Goal: Task Accomplishment & Management: Manage account settings

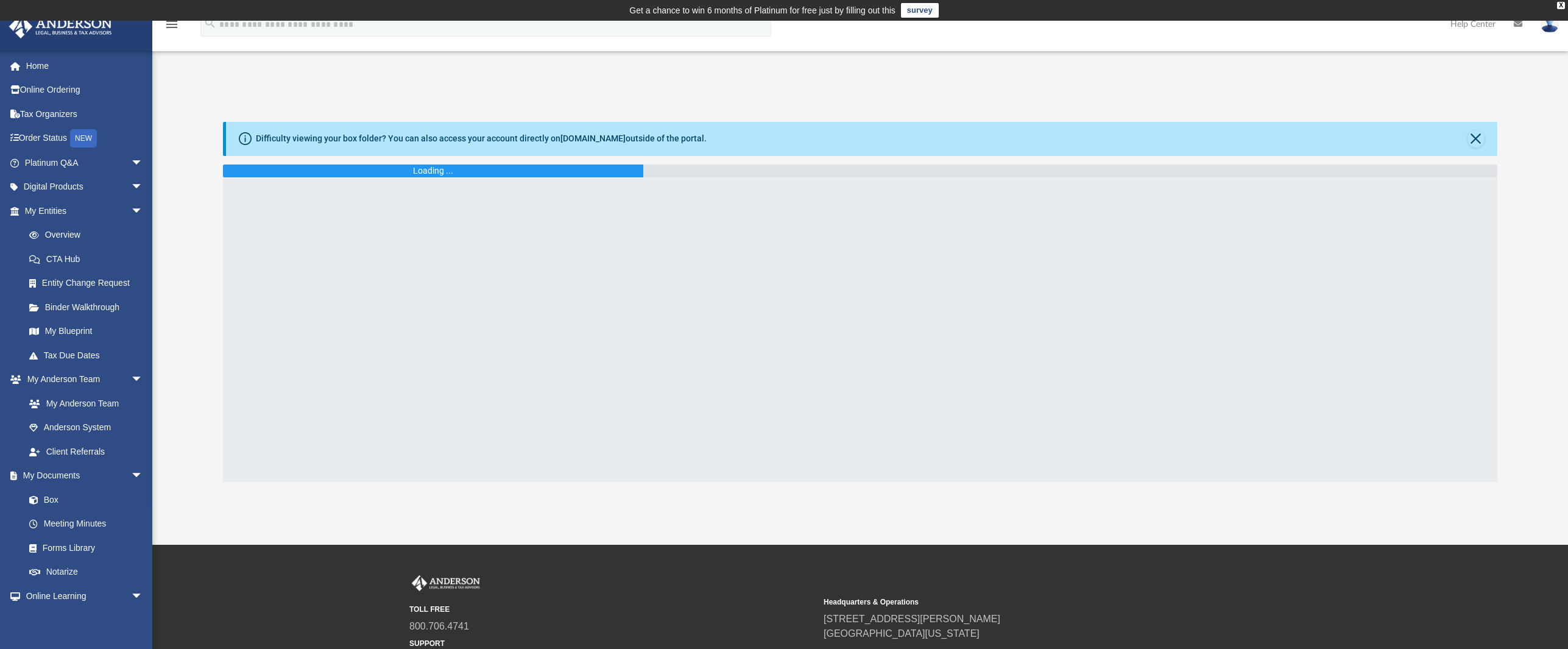
click at [1546, 29] on img at bounding box center [1549, 24] width 18 height 17
click at [1501, 52] on link "[EMAIL_ADDRESS][DOMAIN_NAME]" at bounding box center [1493, 62] width 131 height 36
click at [1550, 29] on img at bounding box center [1549, 24] width 18 height 17
click at [1493, 53] on link "[EMAIL_ADDRESS][DOMAIN_NAME]" at bounding box center [1493, 62] width 131 height 36
click at [1557, 26] on img at bounding box center [1549, 24] width 18 height 17
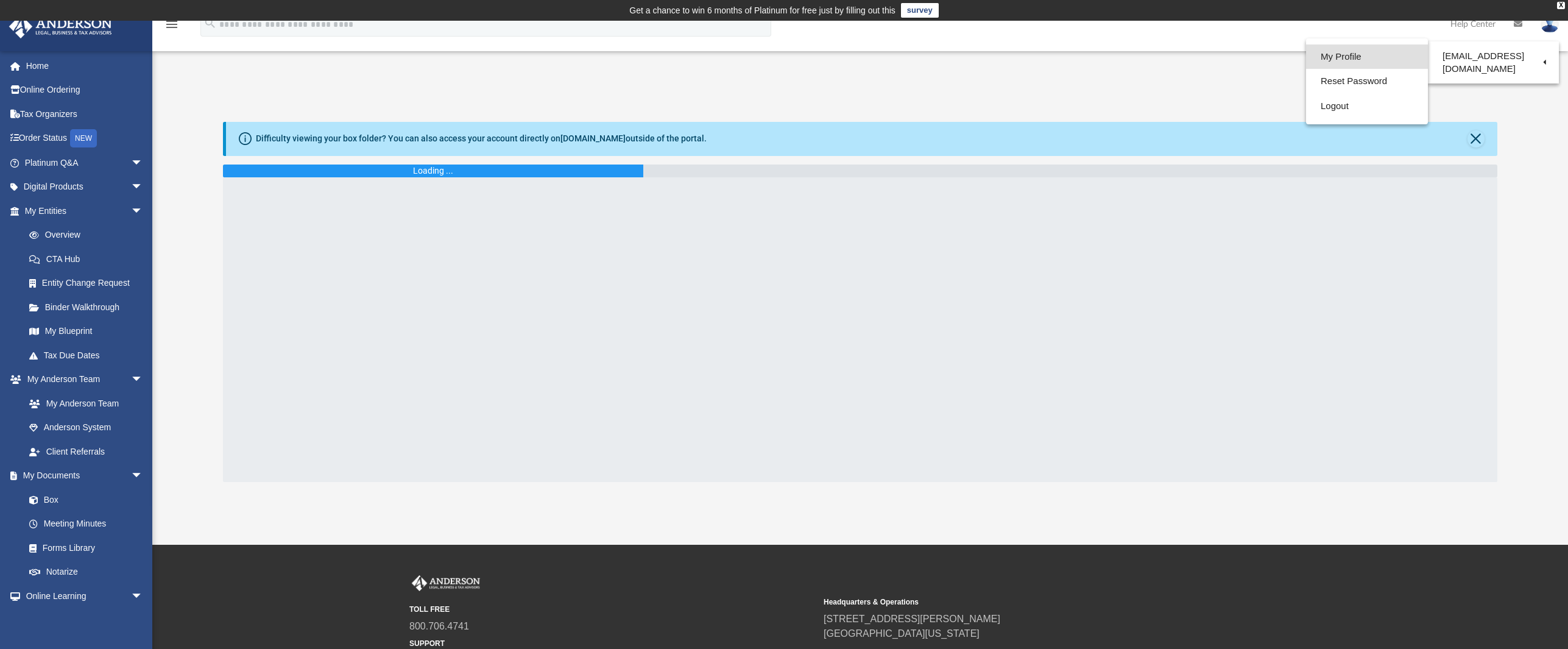
click at [1357, 55] on link "My Profile" at bounding box center [1366, 56] width 122 height 25
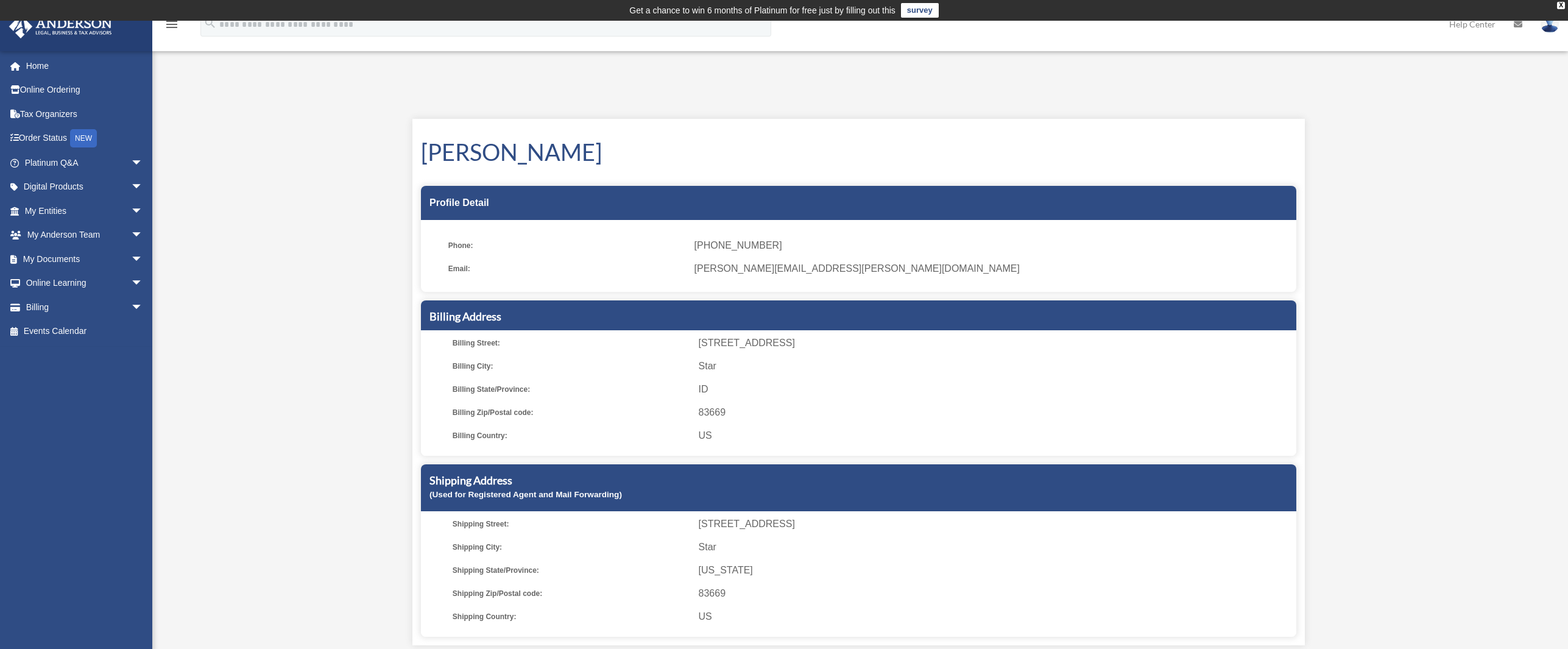
scroll to position [1, 0]
click at [1541, 28] on img at bounding box center [1549, 24] width 18 height 17
click at [1546, 25] on img at bounding box center [1549, 24] width 18 height 17
click at [1546, 24] on img at bounding box center [1549, 24] width 18 height 17
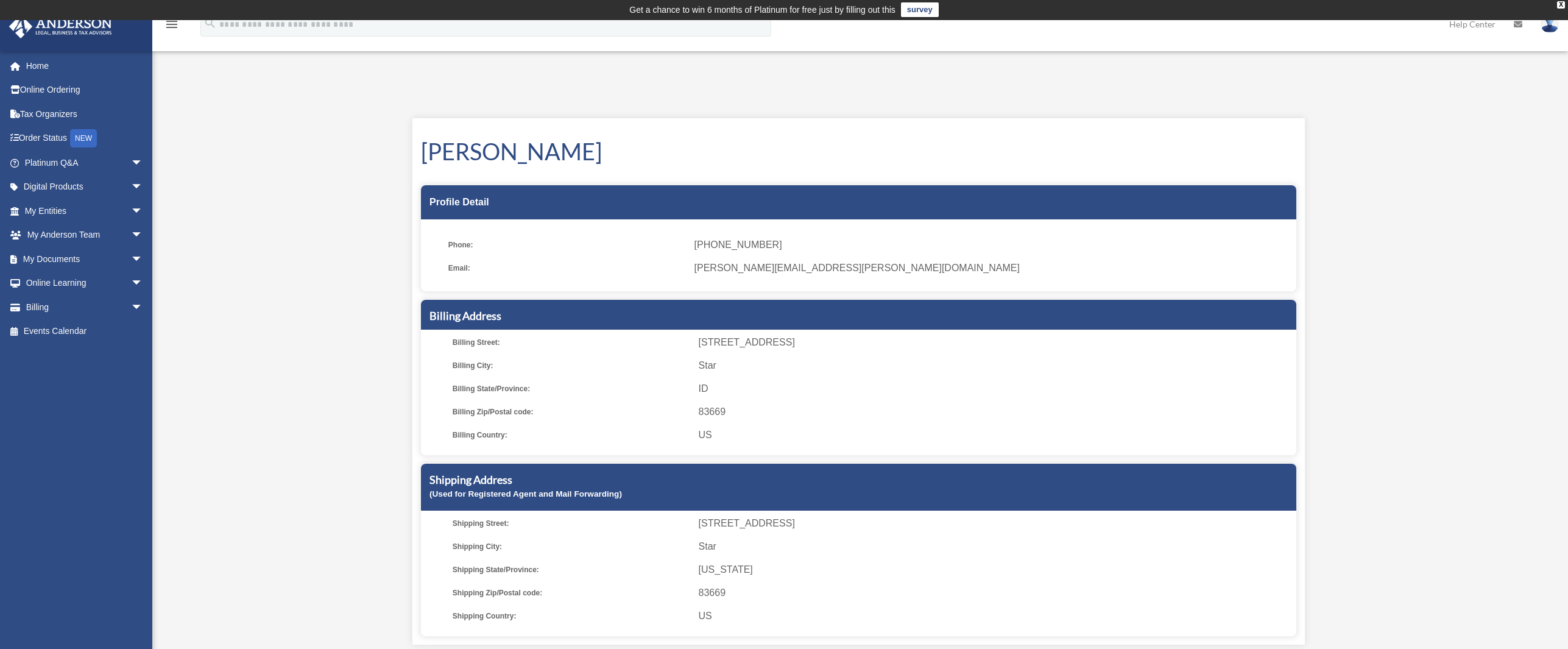
click at [1552, 26] on img at bounding box center [1549, 24] width 18 height 17
click at [1367, 106] on link "Logout" at bounding box center [1366, 106] width 122 height 25
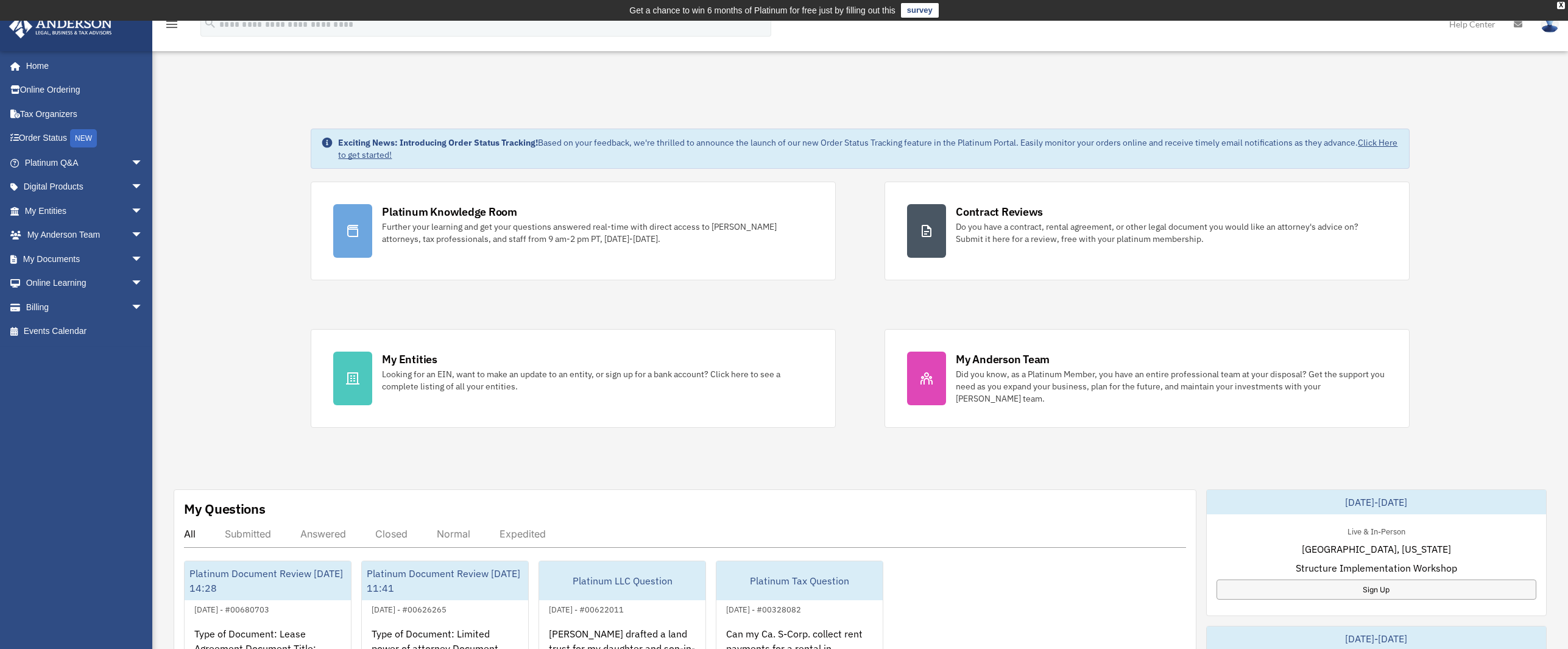
click at [1545, 26] on img at bounding box center [1549, 24] width 18 height 17
click at [1357, 57] on link "My Profile" at bounding box center [1366, 56] width 122 height 25
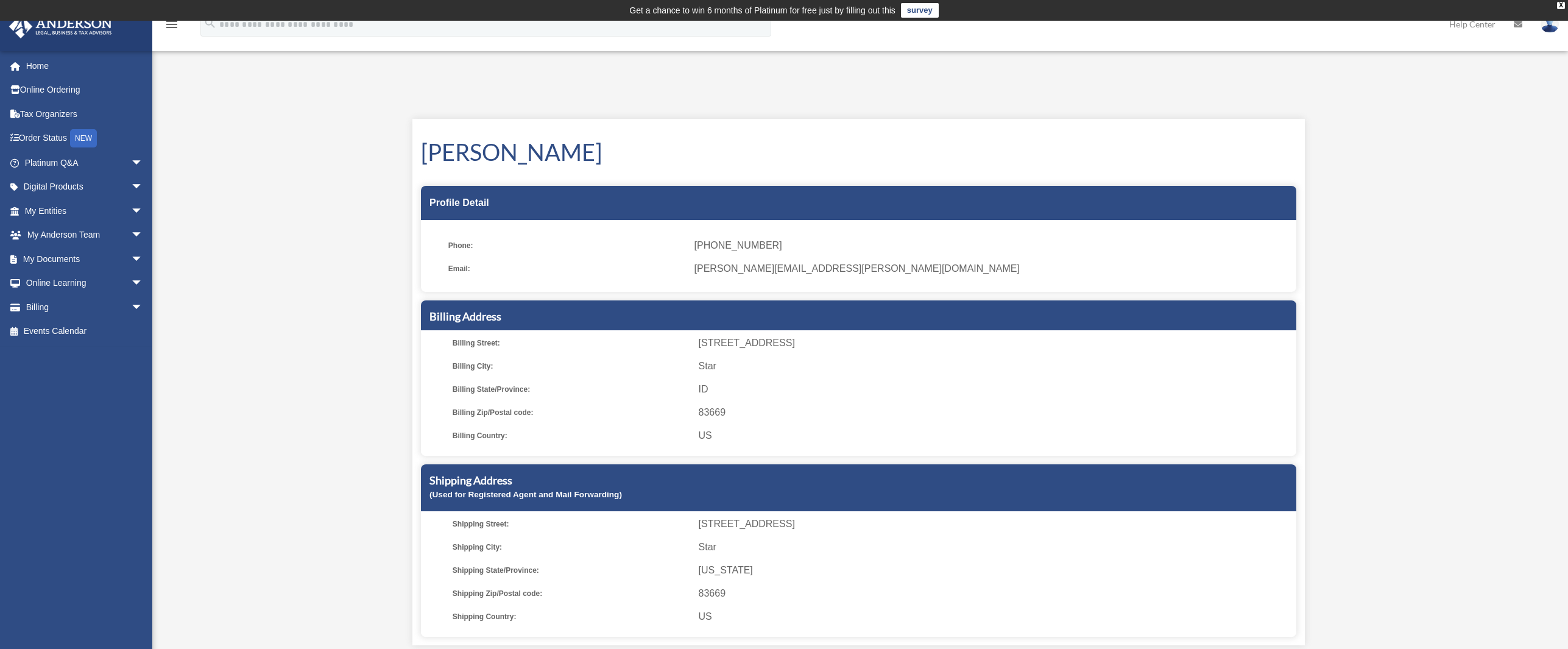
click at [1388, 365] on div "My Profile eplus@mchsi.com Sign Out eplus@mchsi.com Home Online Ordering Tax Or…" at bounding box center [784, 371] width 1568 height 576
click at [1549, 25] on img at bounding box center [1549, 24] width 18 height 17
click at [1356, 53] on link "My Profile" at bounding box center [1366, 56] width 122 height 25
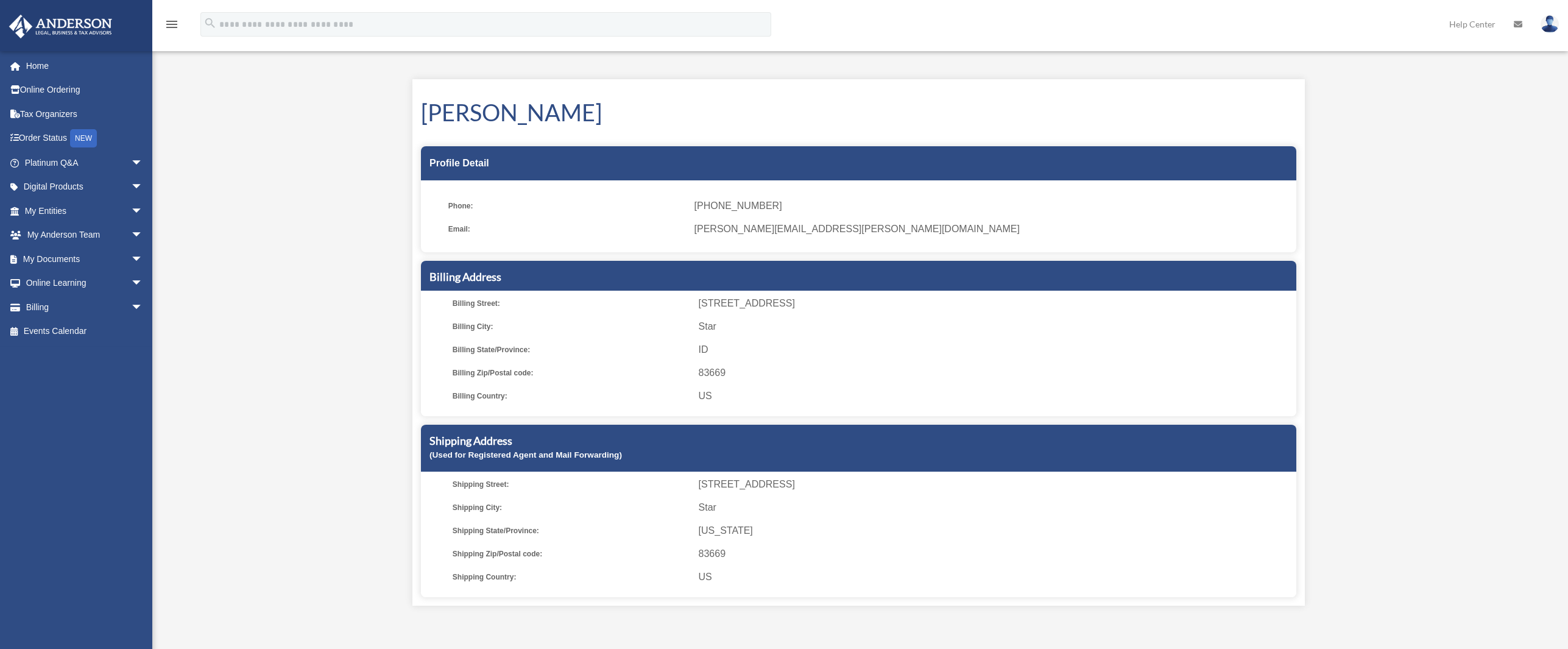
scroll to position [41, 0]
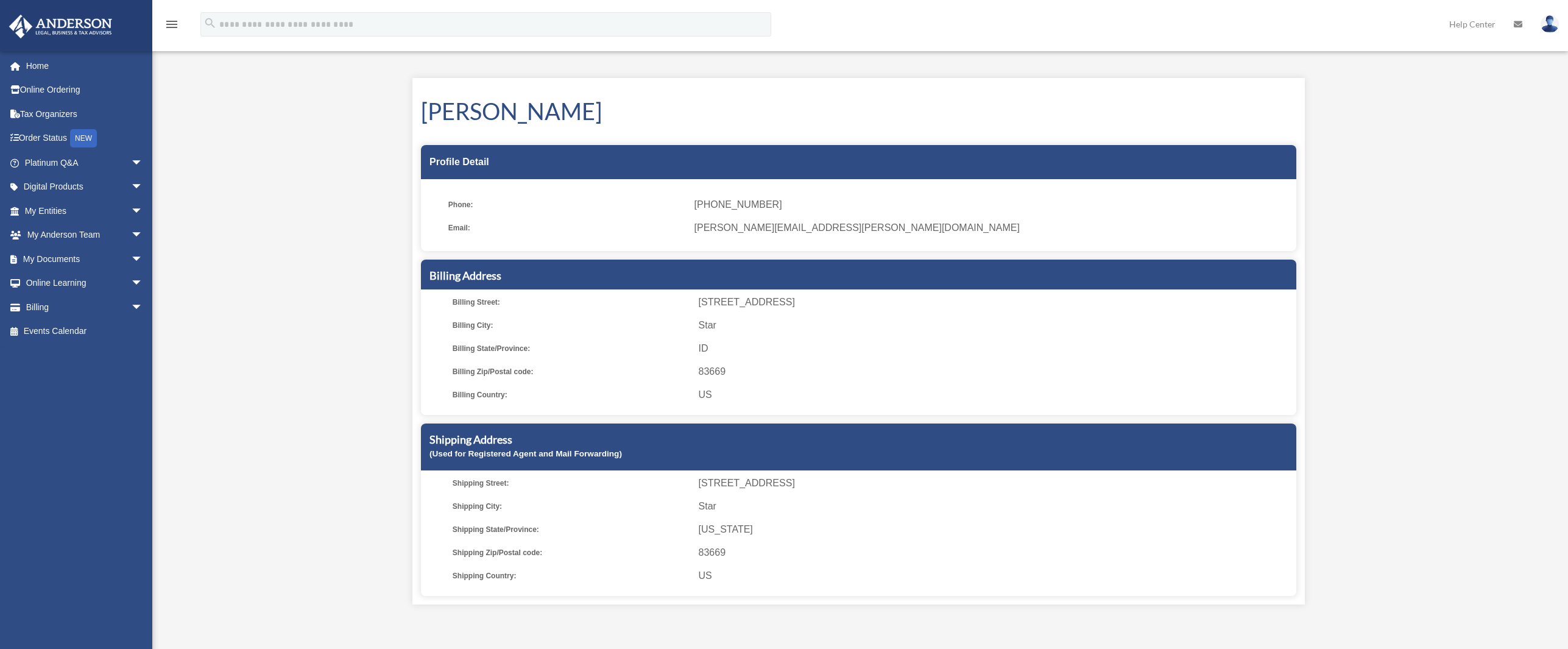
drag, startPoint x: 700, startPoint y: 302, endPoint x: 797, endPoint y: 300, distance: 97.0
click at [797, 300] on span "4682 N High Prairie Pl" at bounding box center [995, 302] width 594 height 17
drag, startPoint x: 717, startPoint y: 395, endPoint x: 449, endPoint y: 299, distance: 284.7
click at [448, 299] on ul "Billing Street: 4682 N High Prairie Pl Billing City: Star Billing State/Provinc…" at bounding box center [858, 348] width 867 height 110
click at [871, 373] on span "83669" at bounding box center [995, 372] width 594 height 17
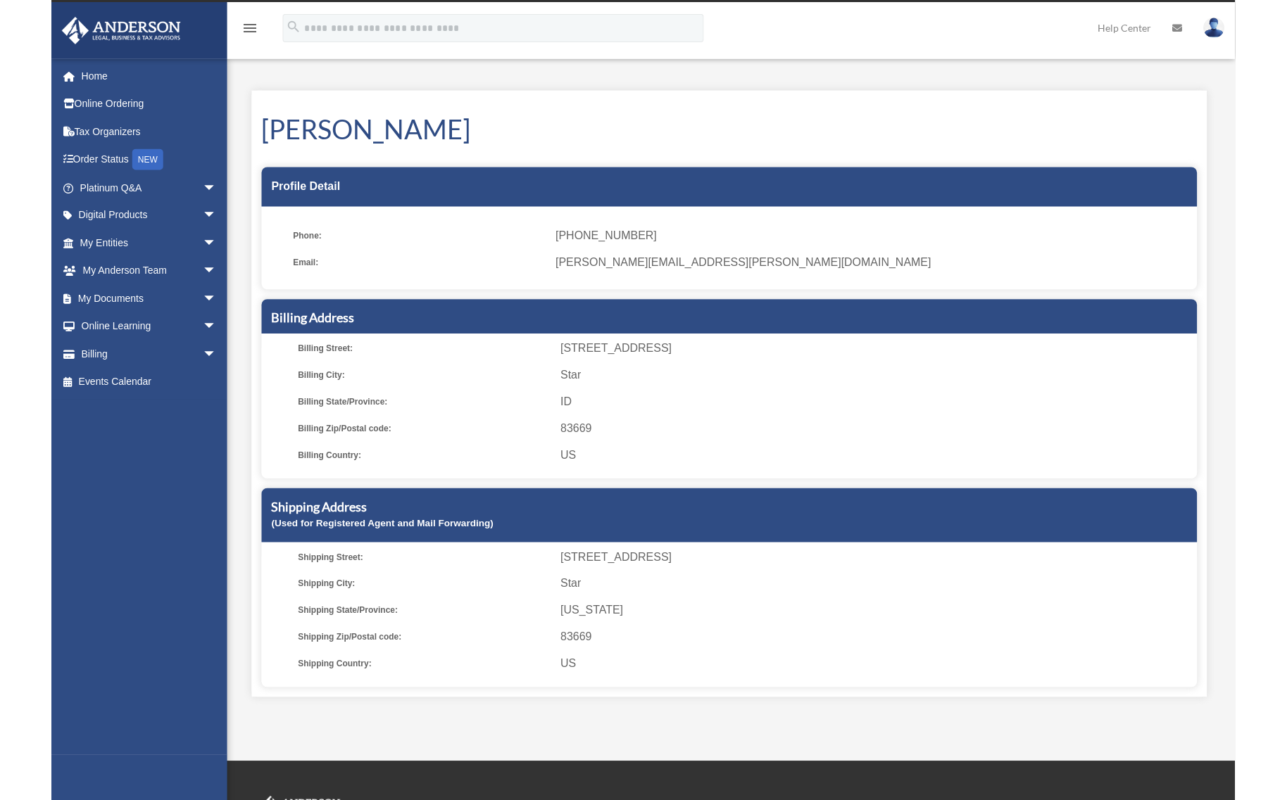
scroll to position [26, 0]
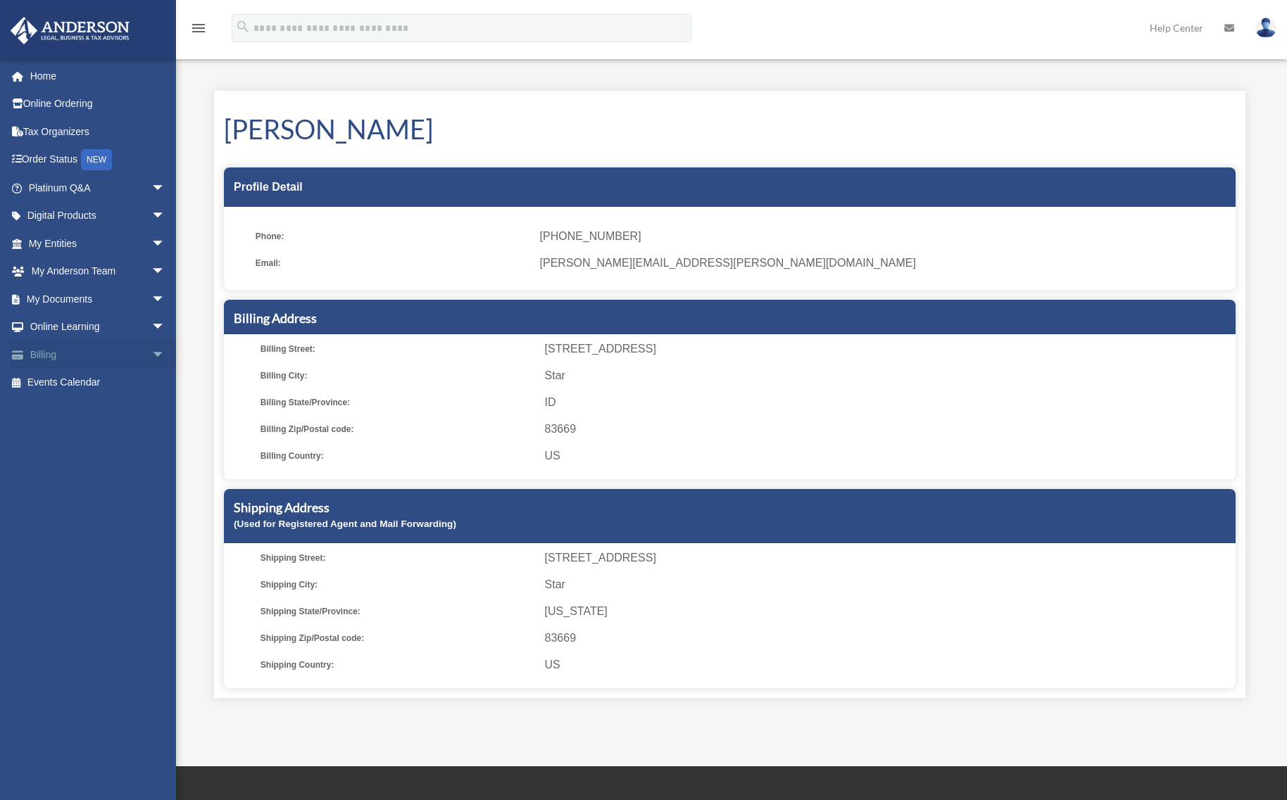
click at [151, 351] on span "arrow_drop_down" at bounding box center [165, 355] width 28 height 29
click at [46, 106] on link "Online Ordering" at bounding box center [98, 104] width 177 height 28
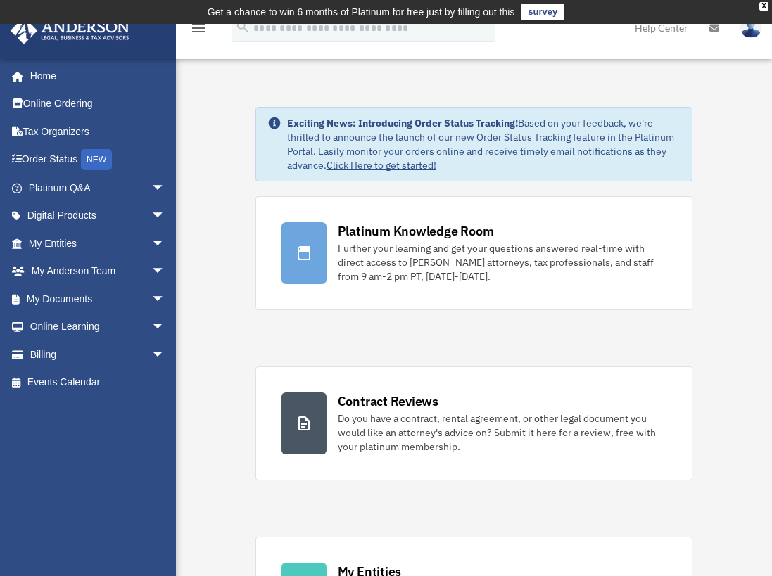
click at [751, 33] on img at bounding box center [750, 28] width 21 height 20
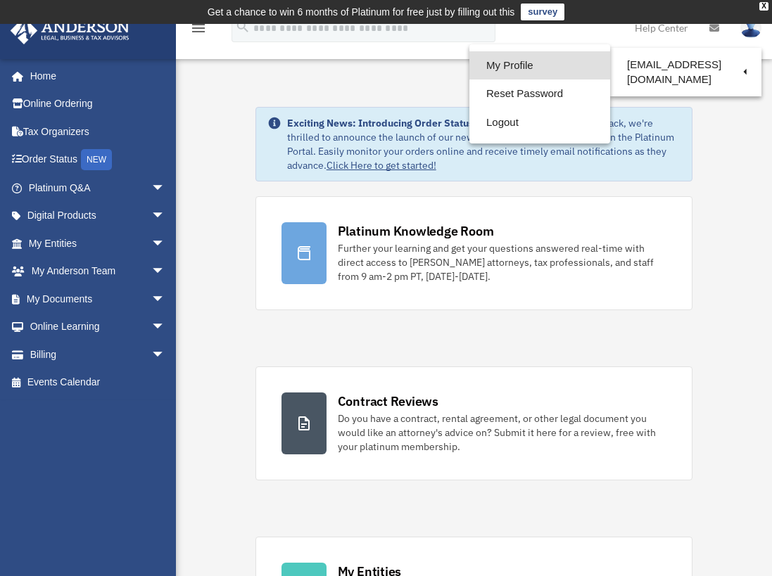
click at [531, 67] on link "My Profile" at bounding box center [539, 65] width 141 height 29
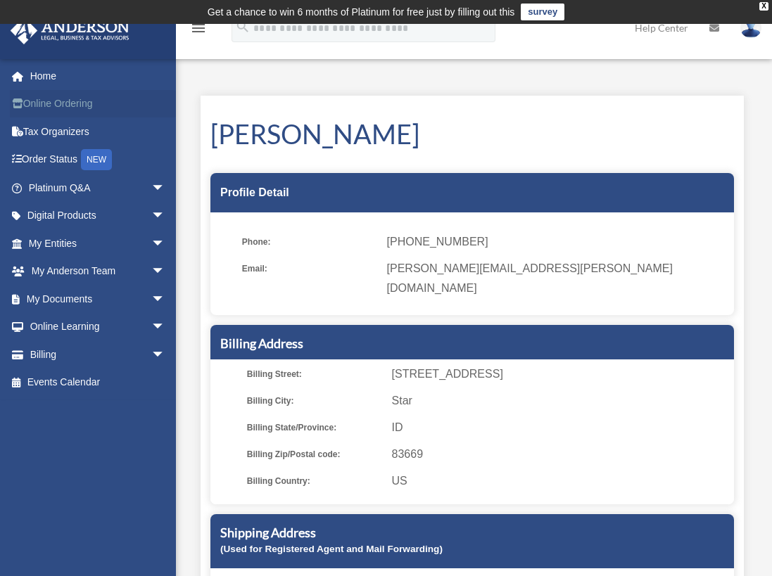
click at [82, 103] on link "Online Ordering" at bounding box center [98, 104] width 177 height 28
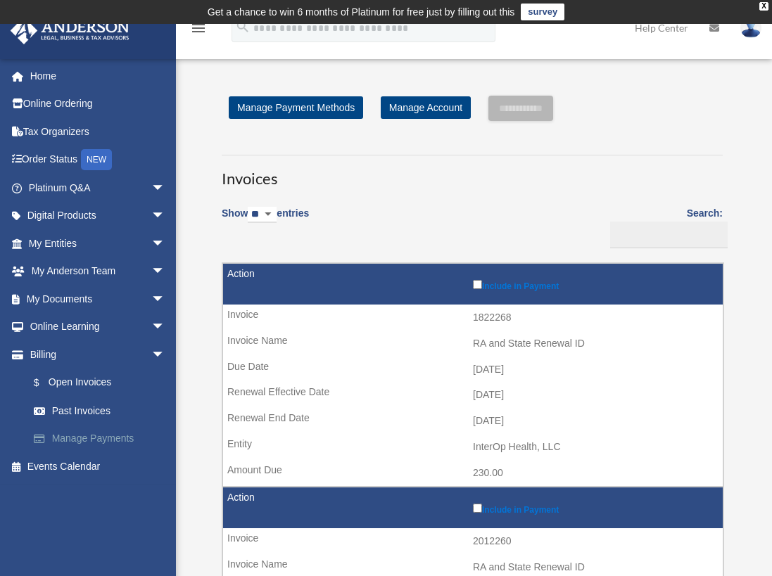
click at [113, 438] on link "Manage Payments" at bounding box center [103, 439] width 167 height 28
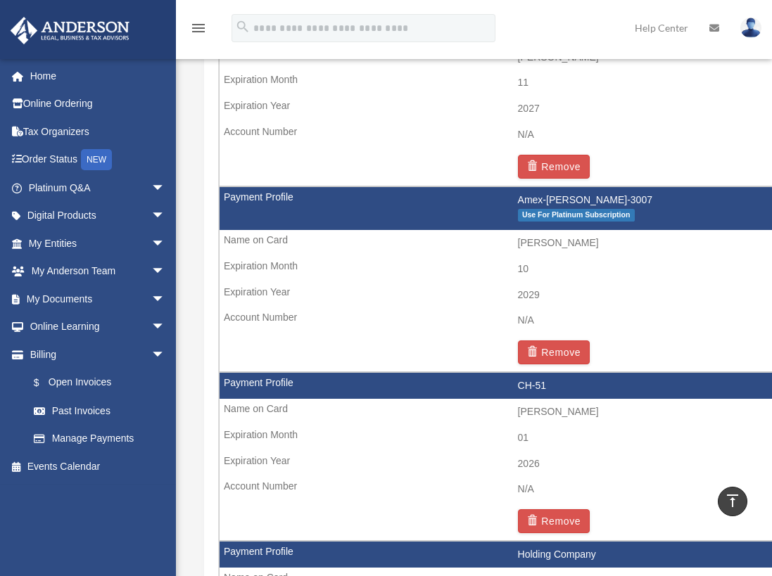
scroll to position [1152, 0]
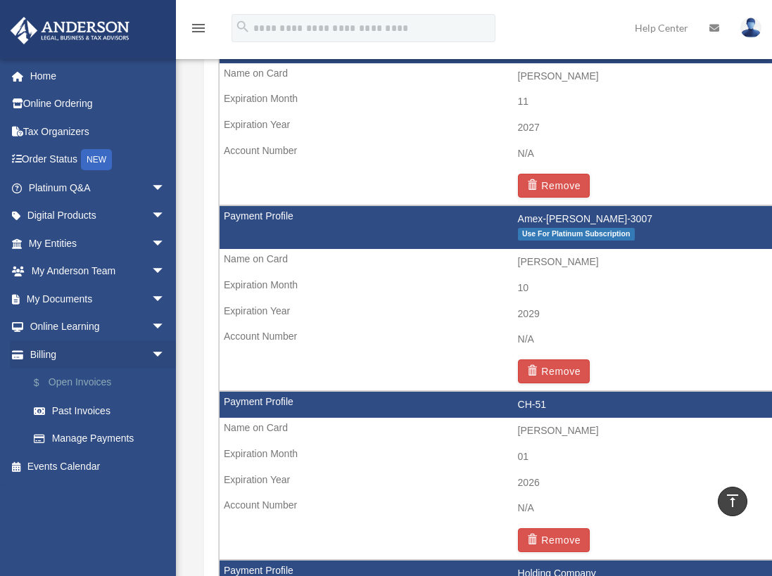
click at [94, 378] on link "$ Open Invoices" at bounding box center [103, 383] width 167 height 29
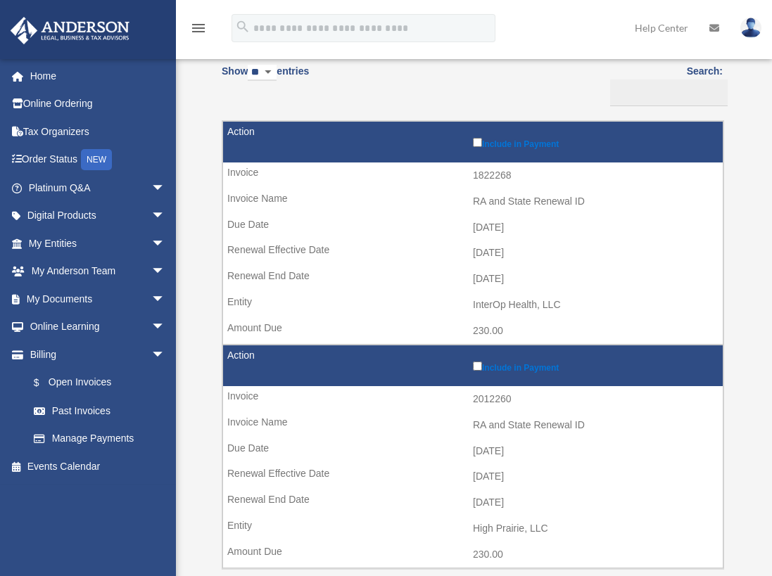
scroll to position [144, 0]
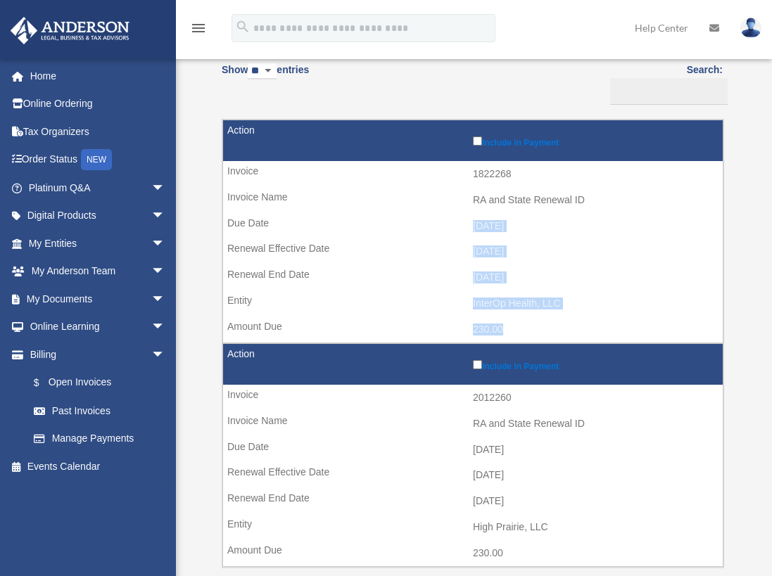
drag, startPoint x: 515, startPoint y: 327, endPoint x: 507, endPoint y: 271, distance: 56.8
click at [472, 222] on tr "Include in Payment 1822268 RA and State Renewal ID [DATE] [DATE] [DATE] InterOp…" at bounding box center [472, 232] width 501 height 224
drag, startPoint x: 579, startPoint y: 309, endPoint x: 570, endPoint y: 303, distance: 10.2
click at [579, 309] on td "InterOp Health, LLC" at bounding box center [473, 304] width 500 height 27
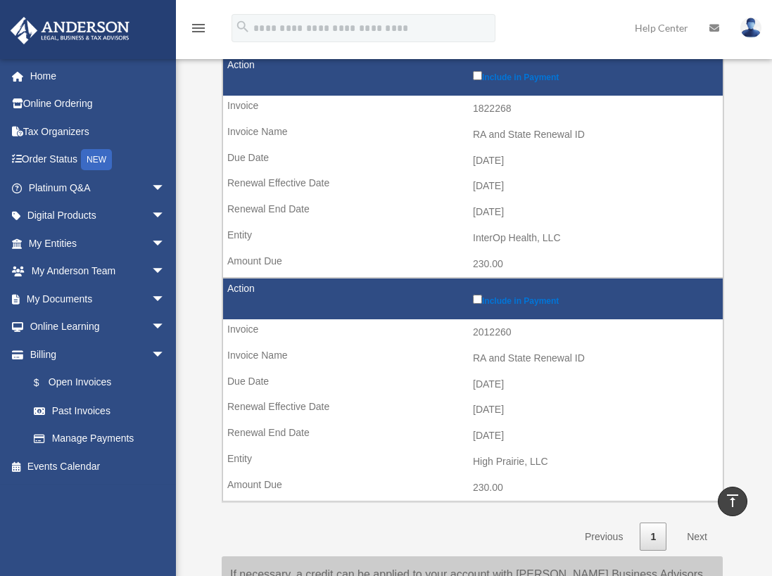
scroll to position [208, 0]
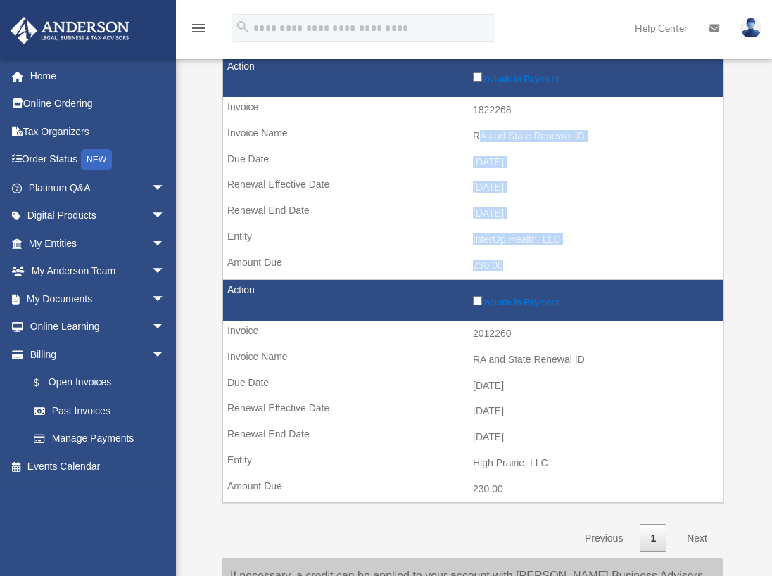
drag, startPoint x: 515, startPoint y: 263, endPoint x: 458, endPoint y: 126, distance: 148.6
click at [458, 126] on tr "Include in Payment 1822268 RA and State Renewal ID 2024-10-11 2024-11-01 2025-1…" at bounding box center [472, 168] width 501 height 224
click at [524, 482] on td "230.00" at bounding box center [473, 490] width 500 height 27
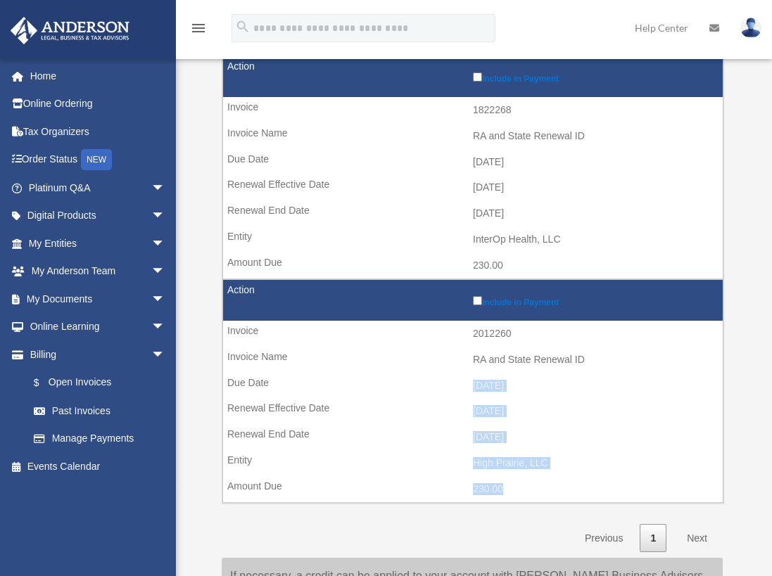
drag, startPoint x: 515, startPoint y: 488, endPoint x: 472, endPoint y: 384, distance: 112.9
click at [472, 384] on tr "Include in Payment 2012260 RA and State Renewal ID 2025-04-10 2025-05-01 2026-0…" at bounding box center [472, 391] width 501 height 224
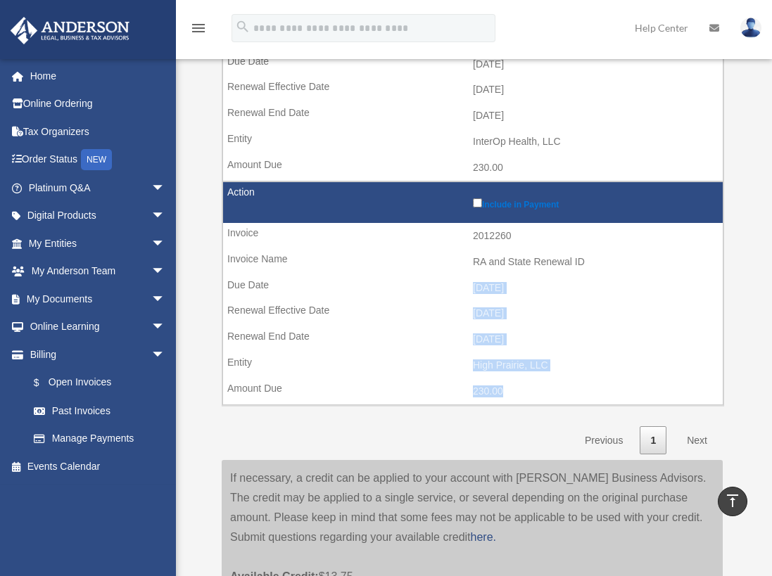
scroll to position [304, 0]
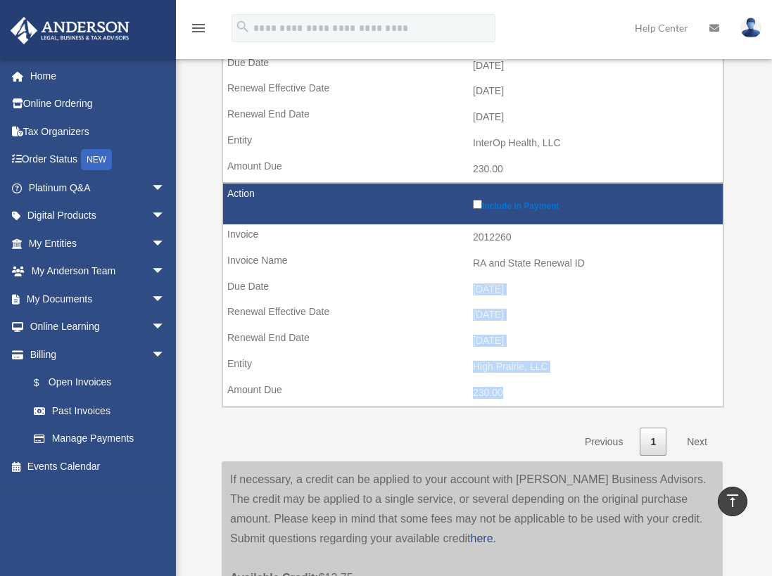
click at [624, 380] on td "230.00" at bounding box center [473, 393] width 500 height 27
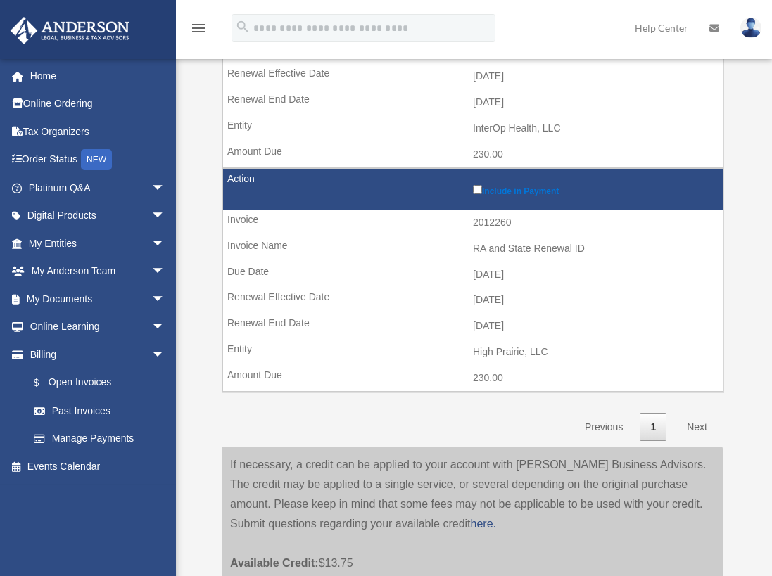
scroll to position [358, 0]
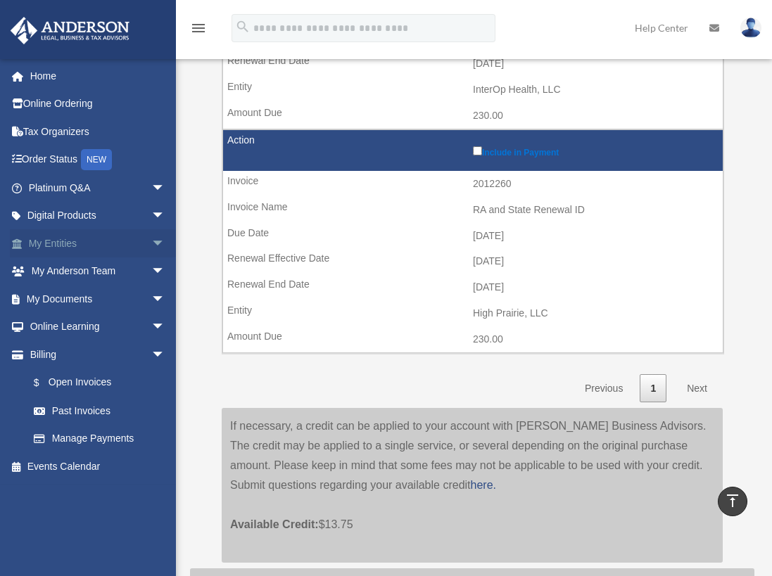
click at [152, 243] on span "arrow_drop_down" at bounding box center [165, 243] width 28 height 29
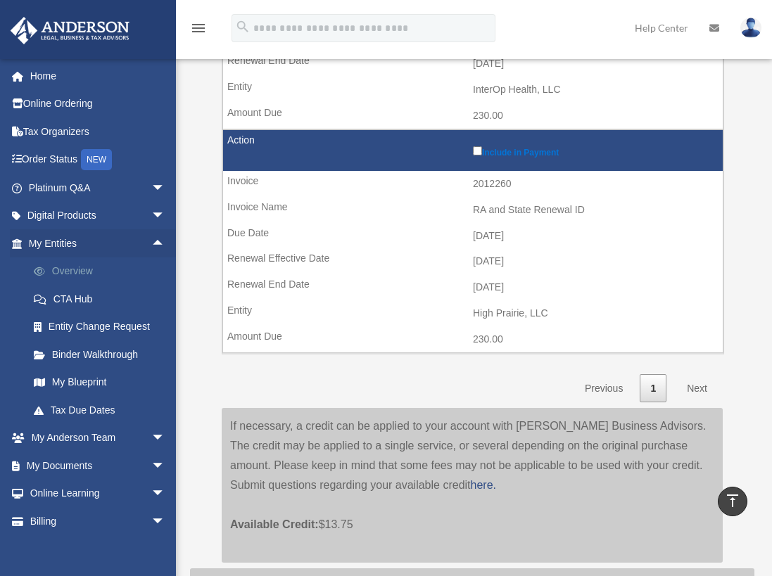
click at [85, 268] on link "Overview" at bounding box center [103, 272] width 167 height 28
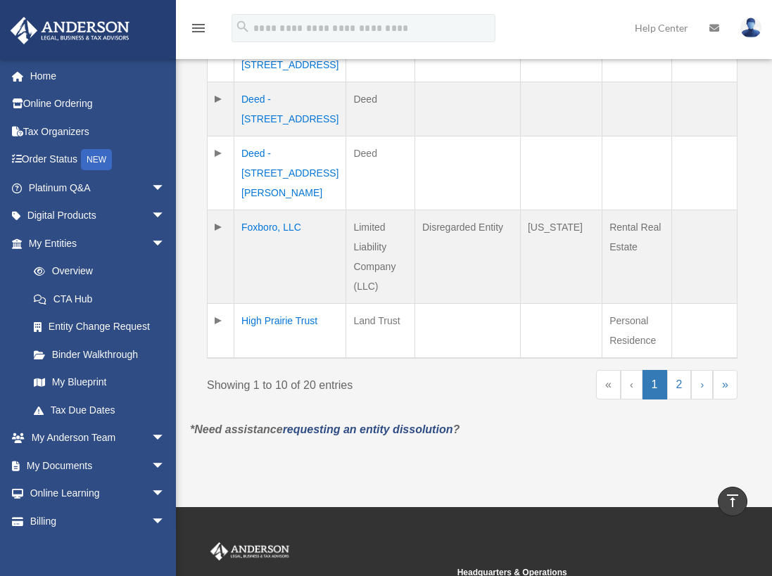
scroll to position [818, 0]
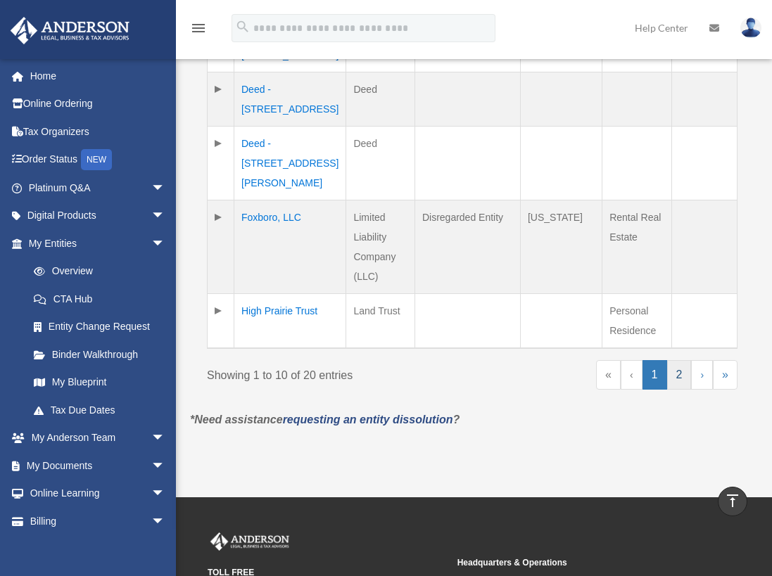
click at [679, 390] on link "2" at bounding box center [679, 375] width 25 height 30
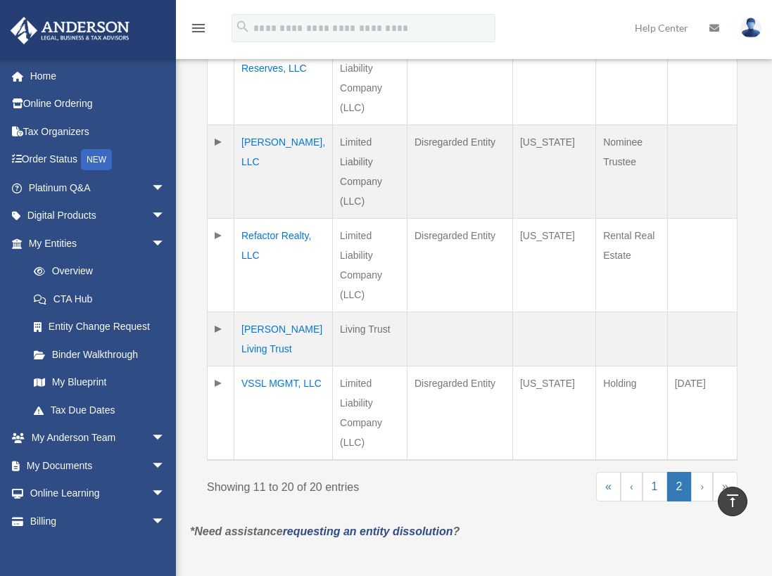
scroll to position [881, 0]
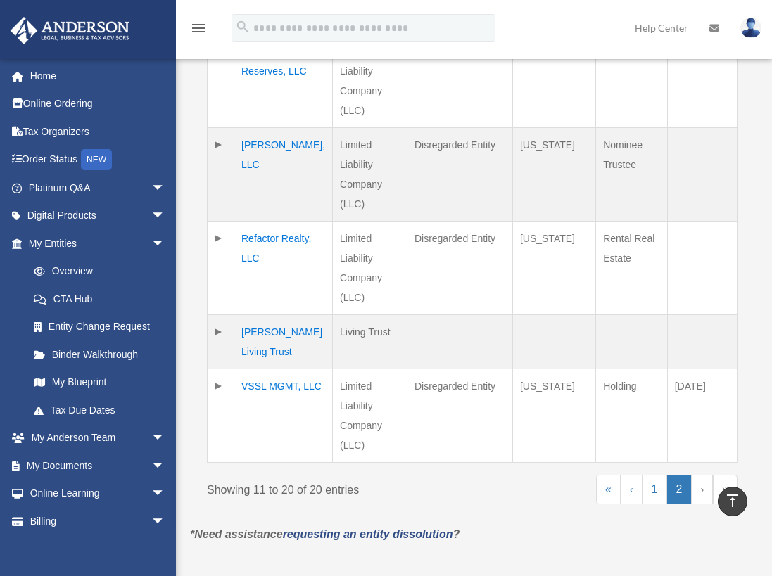
click at [279, 166] on td "Maxwell Akinworth, LLC" at bounding box center [283, 175] width 99 height 94
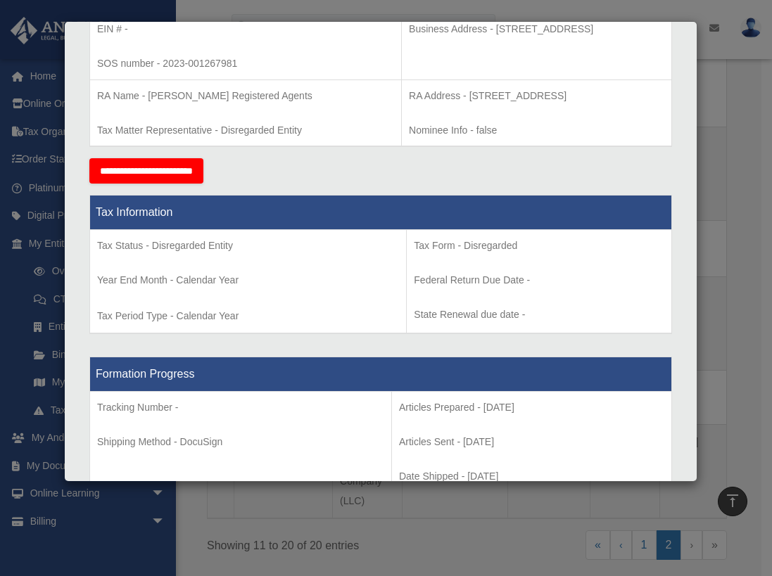
scroll to position [0, 0]
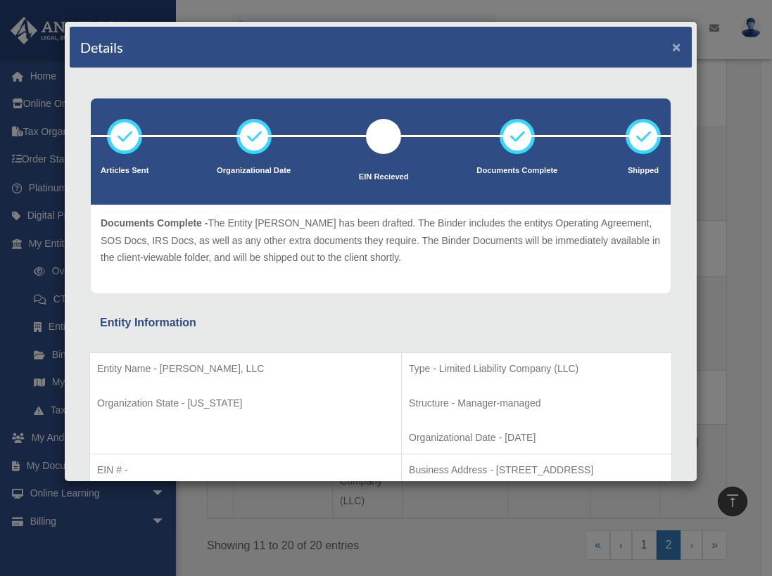
click at [672, 46] on button "×" at bounding box center [676, 46] width 9 height 15
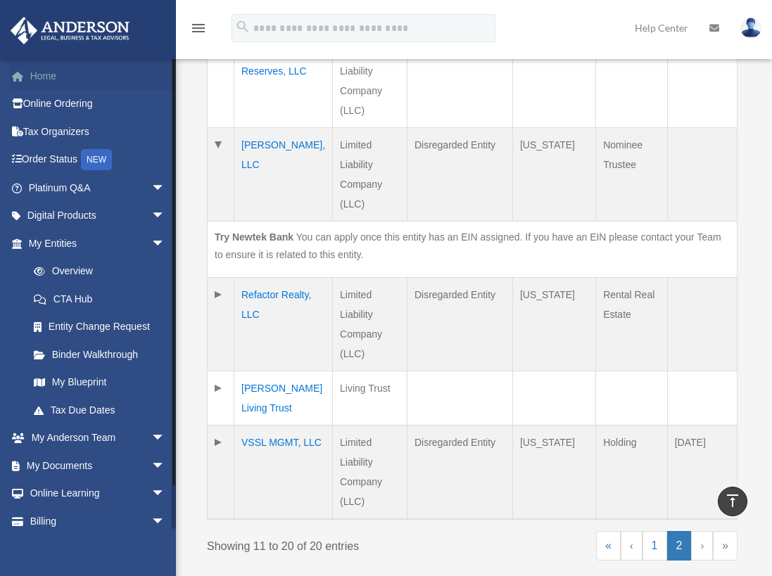
click at [58, 74] on link "Home" at bounding box center [98, 76] width 177 height 28
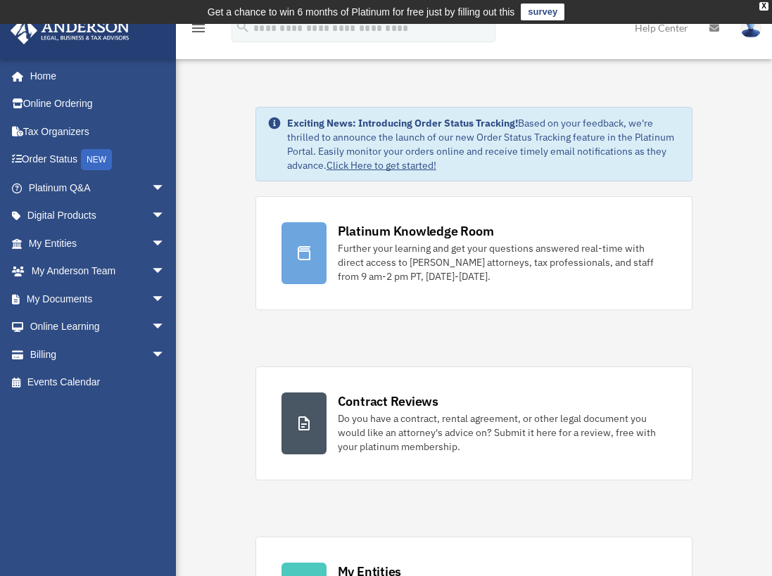
click at [203, 30] on icon "menu" at bounding box center [198, 28] width 17 height 17
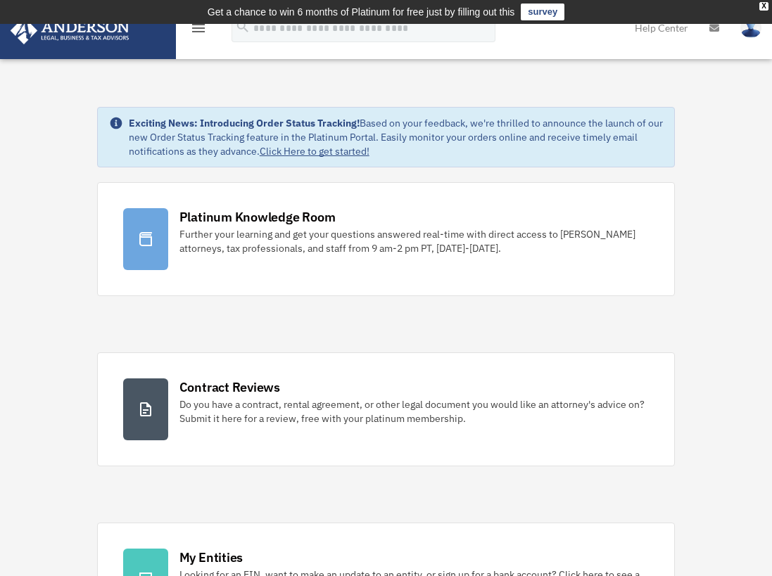
click at [203, 30] on icon "menu" at bounding box center [198, 28] width 17 height 17
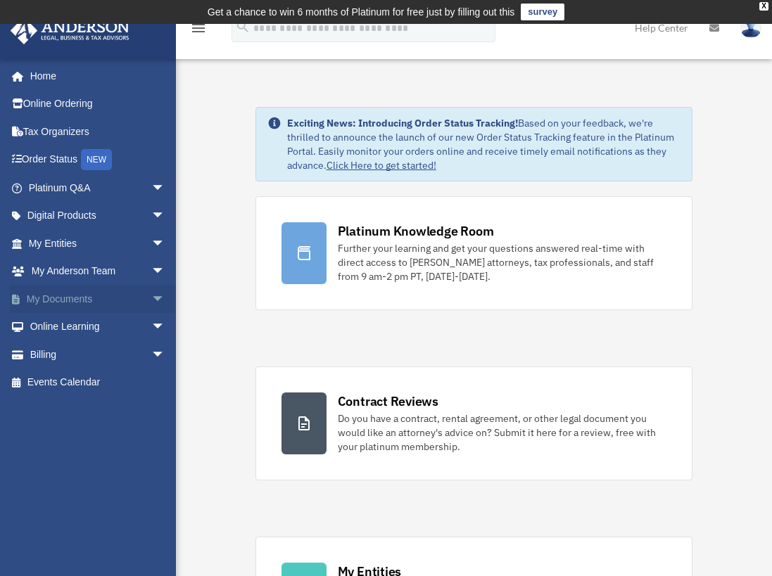
click at [85, 300] on link "My Documents arrow_drop_down" at bounding box center [98, 299] width 177 height 28
click at [151, 297] on span "arrow_drop_down" at bounding box center [165, 299] width 28 height 29
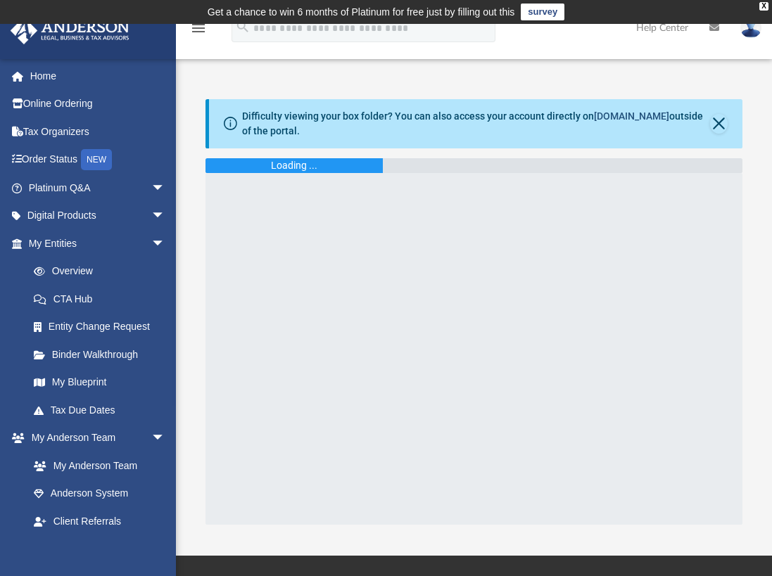
click at [630, 115] on link "[DOMAIN_NAME]" at bounding box center [631, 116] width 75 height 11
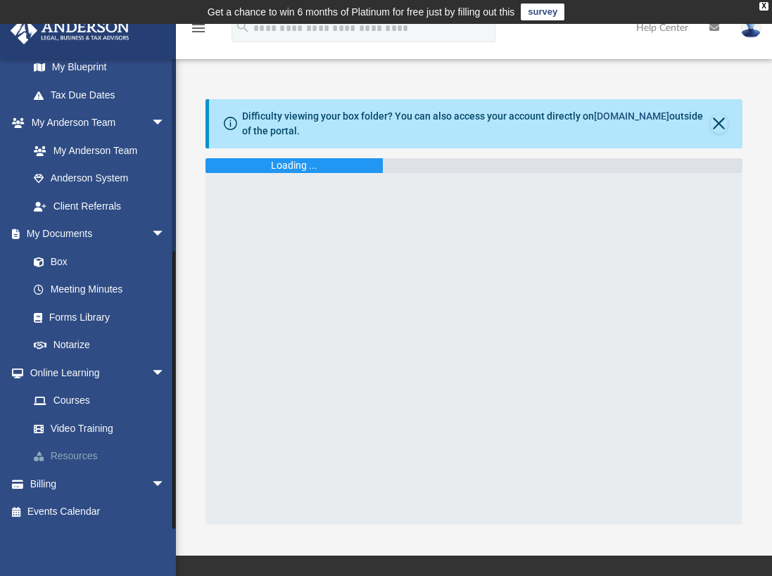
scroll to position [1, 0]
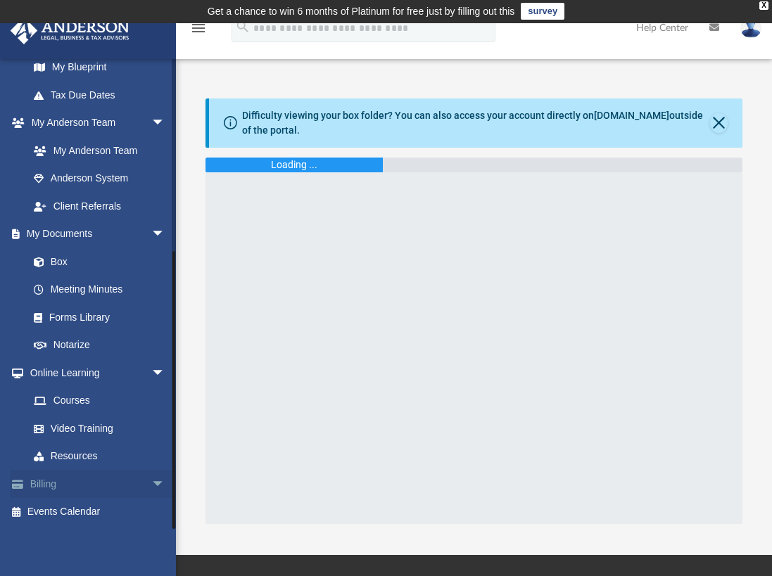
click at [151, 490] on span "arrow_drop_down" at bounding box center [165, 484] width 28 height 29
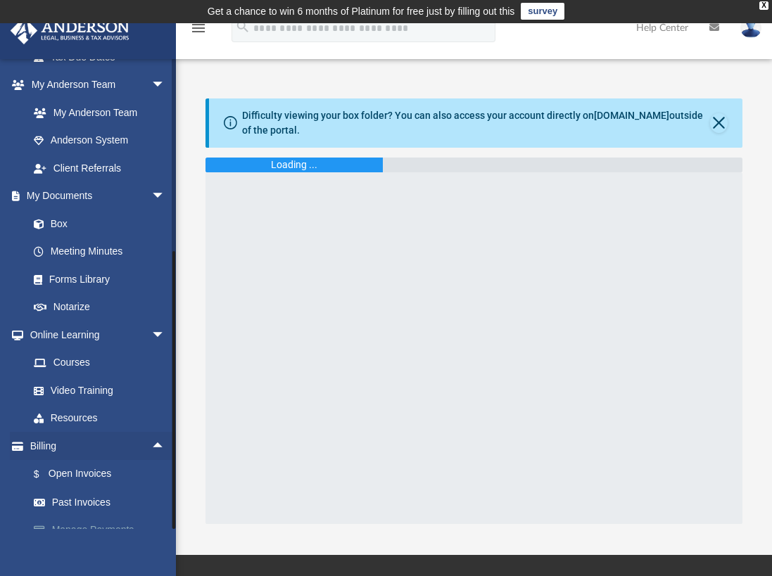
scroll to position [400, 0]
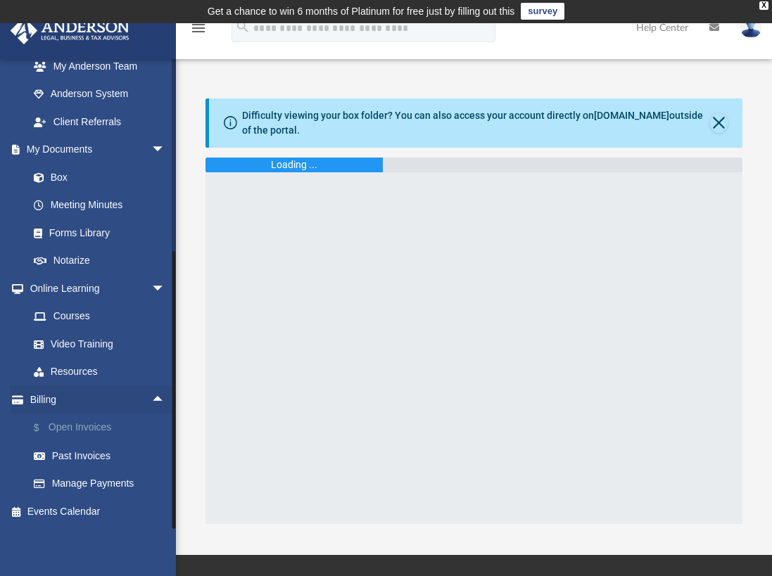
click at [96, 429] on link "$ Open Invoices" at bounding box center [103, 428] width 167 height 29
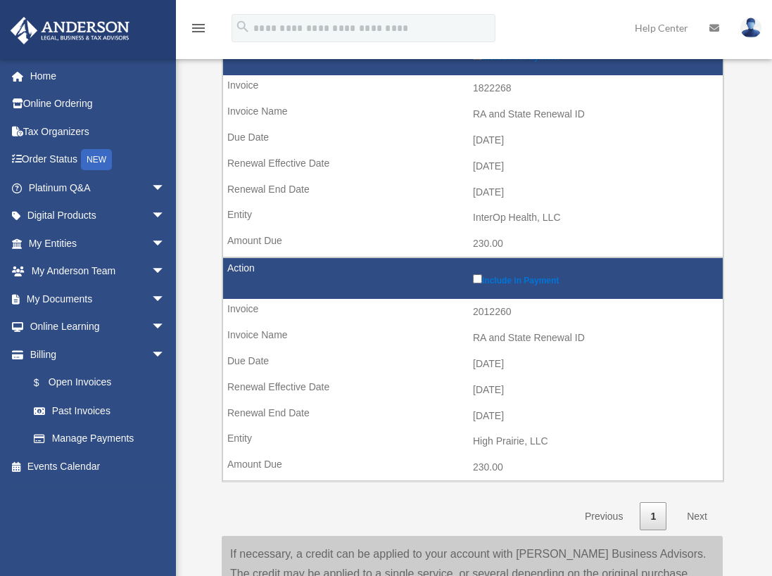
scroll to position [277, 0]
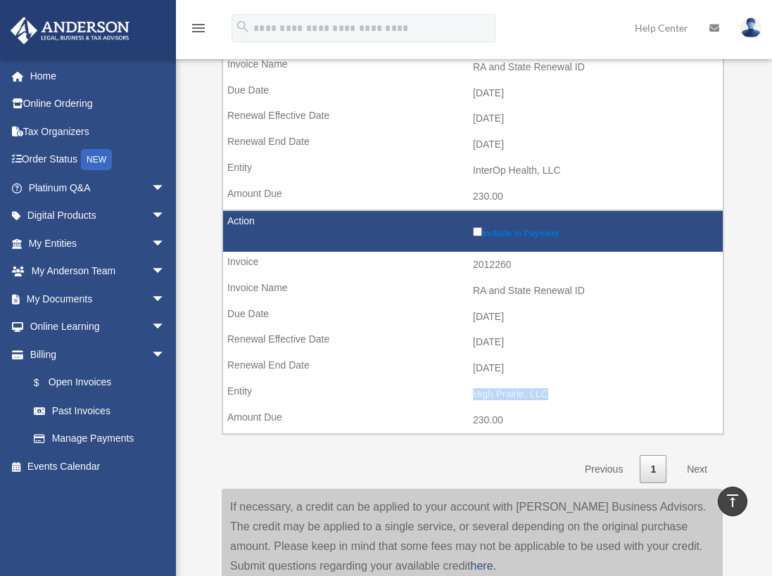
drag, startPoint x: 577, startPoint y: 399, endPoint x: 462, endPoint y: 393, distance: 114.9
click at [462, 393] on td "High Prairie, LLC" at bounding box center [473, 394] width 500 height 27
click at [748, 28] on img at bounding box center [750, 28] width 21 height 20
click at [54, 238] on link "My Entities arrow_drop_down" at bounding box center [98, 243] width 177 height 28
click at [153, 241] on span "arrow_drop_down" at bounding box center [165, 243] width 28 height 29
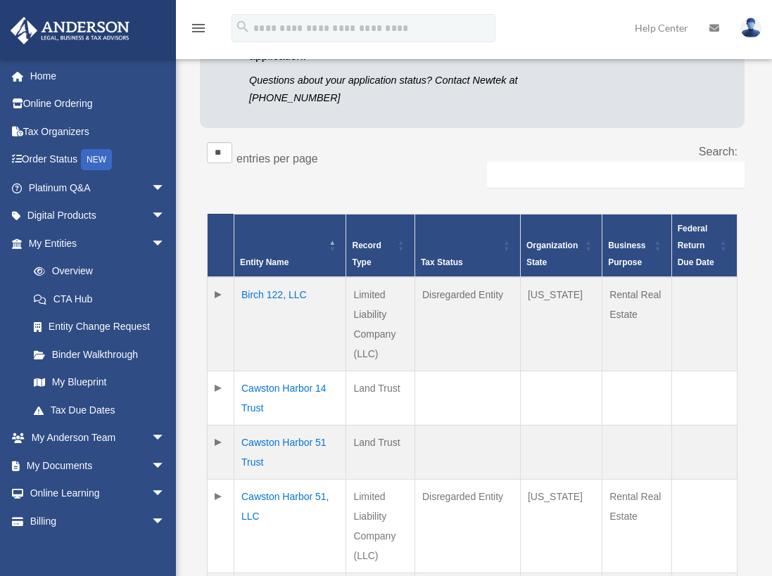
scroll to position [197, 0]
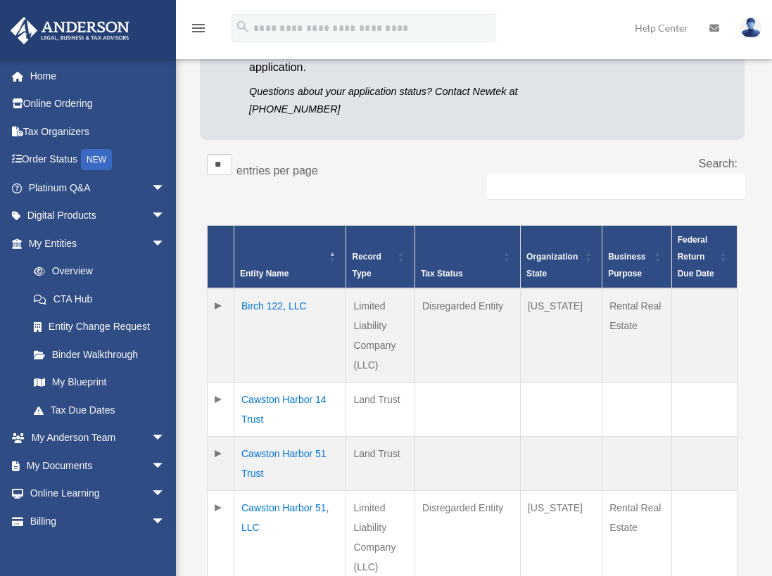
drag, startPoint x: 314, startPoint y: 303, endPoint x: 241, endPoint y: 305, distance: 72.5
click at [241, 305] on td "Birch 122, LLC" at bounding box center [290, 336] width 112 height 94
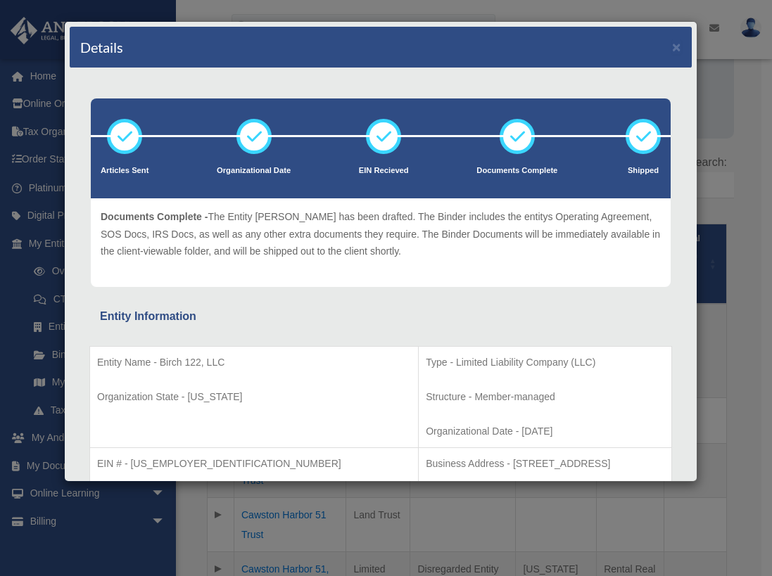
scroll to position [0, 0]
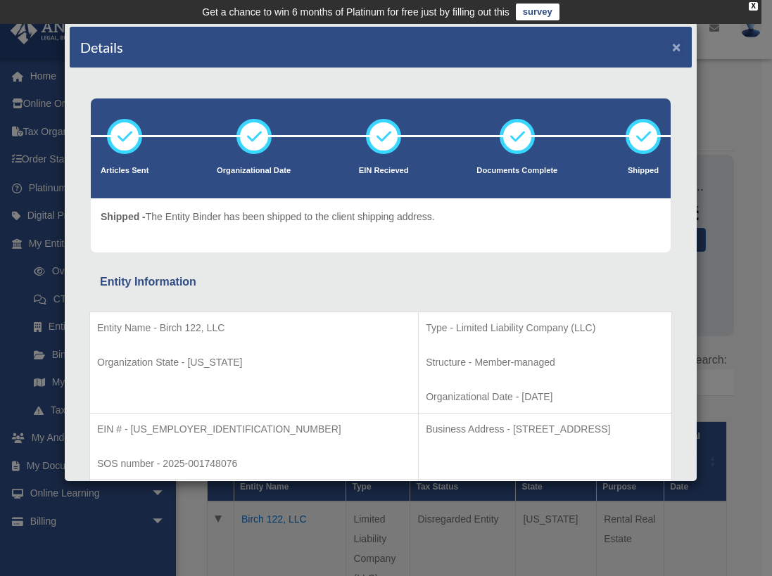
click at [672, 49] on button "×" at bounding box center [676, 46] width 9 height 15
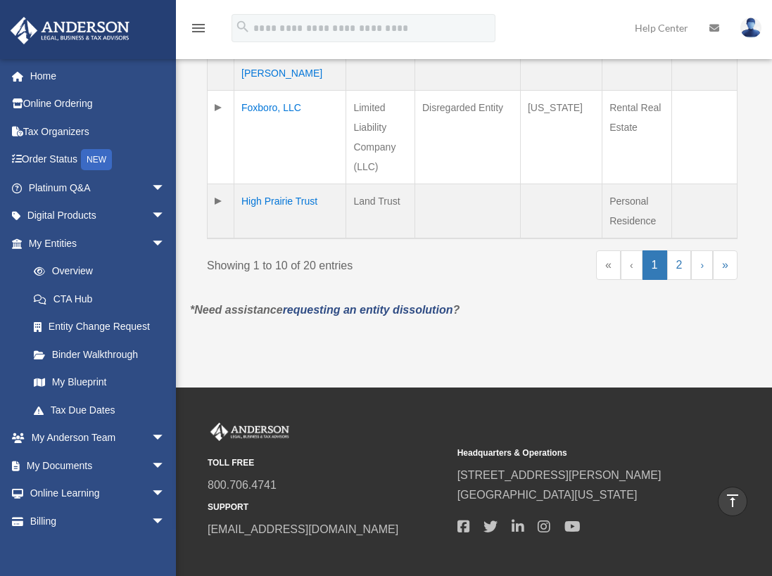
scroll to position [1016, 0]
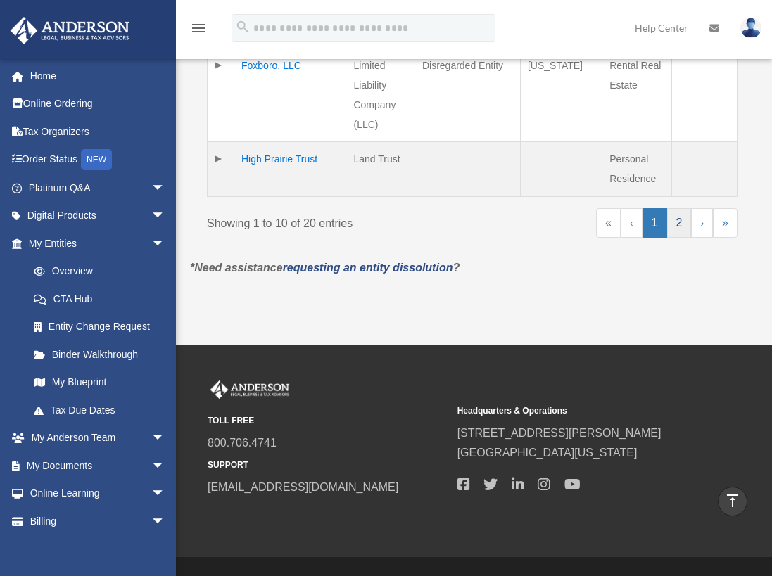
click at [683, 238] on link "2" at bounding box center [679, 223] width 25 height 30
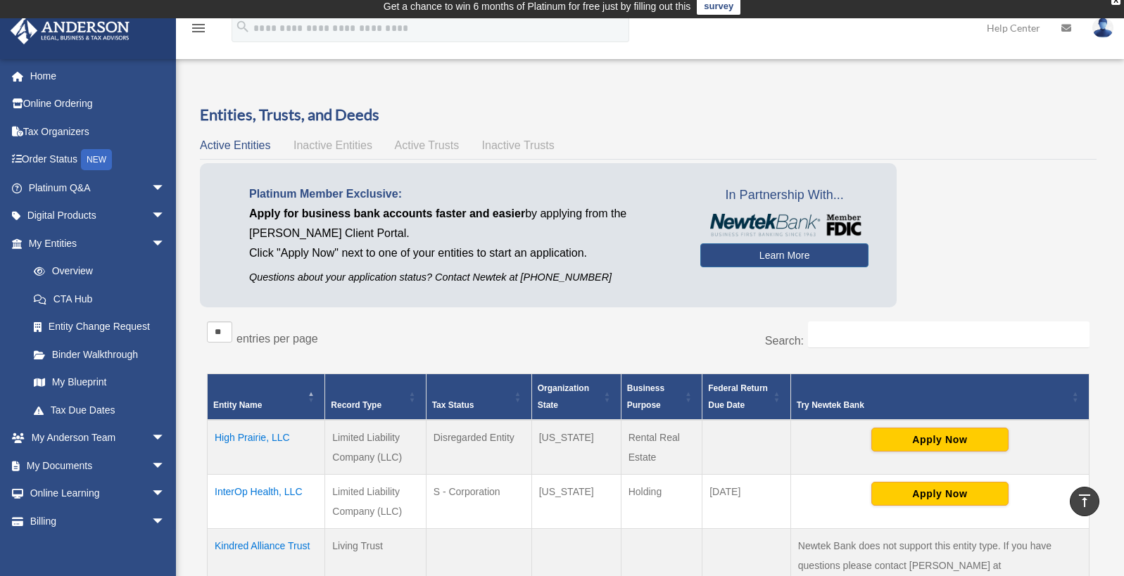
scroll to position [0, 0]
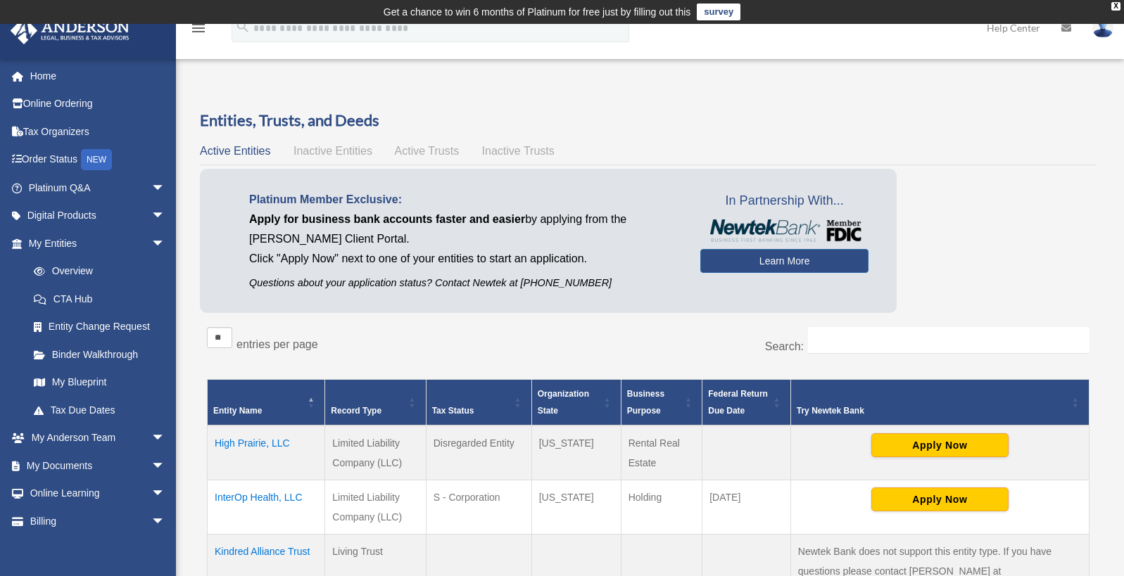
click at [771, 27] on img at bounding box center [1102, 28] width 21 height 20
